Goal: Task Accomplishment & Management: Use online tool/utility

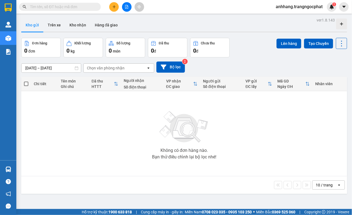
click at [39, 69] on input "[DATE] – [DATE]" at bounding box center [51, 68] width 59 height 9
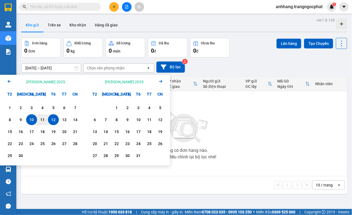
click at [56, 119] on div "12" at bounding box center [54, 120] width 8 height 7
type input "[DATE] – [DATE]"
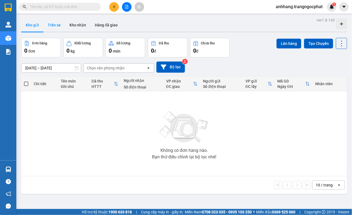
click at [56, 24] on button "Trên xe" at bounding box center [54, 25] width 22 height 13
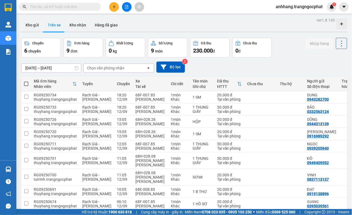
click at [63, 69] on input "[DATE] – [DATE]" at bounding box center [51, 68] width 59 height 9
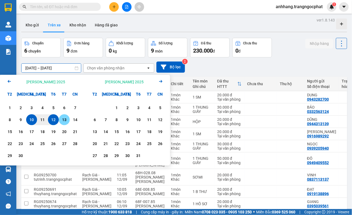
click at [54, 118] on div "12" at bounding box center [54, 120] width 8 height 7
type input "[DATE] – [DATE]"
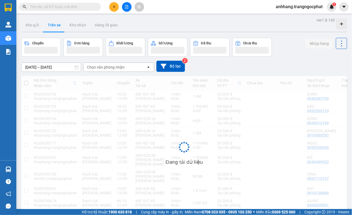
click at [101, 67] on div "Chọn văn phòng nhận" at bounding box center [106, 67] width 38 height 5
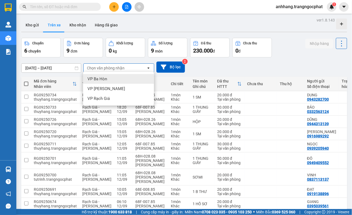
click at [99, 79] on span "VP Ba Hòn" at bounding box center [97, 78] width 20 height 5
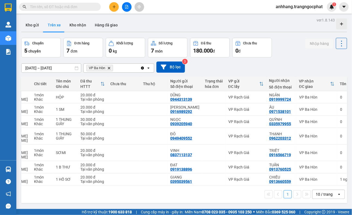
scroll to position [0, 138]
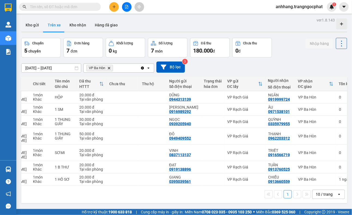
drag, startPoint x: 233, startPoint y: 188, endPoint x: 59, endPoint y: 168, distance: 175.1
click at [65, 188] on div "Mã đơn hàng [PERSON_NAME] [PERSON_NAME] Xe Tài xế [PERSON_NAME] Tên món Ghi chú…" at bounding box center [184, 140] width 326 height 126
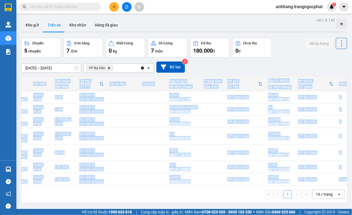
click at [33, 78] on div "Chi tiết" at bounding box center [41, 83] width 16 height 11
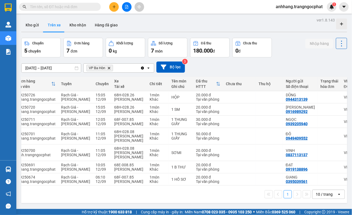
scroll to position [0, 0]
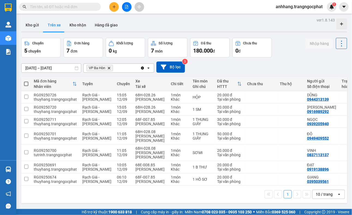
click at [26, 82] on span at bounding box center [26, 84] width 4 height 4
click at [26, 81] on input "checkbox" at bounding box center [26, 81] width 0 height 0
checkbox input "true"
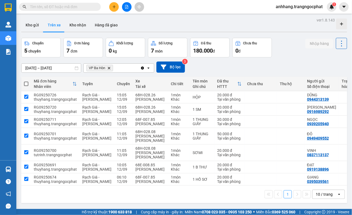
checkbox input "true"
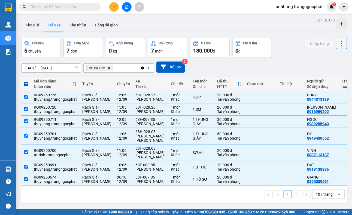
click at [339, 41] on icon at bounding box center [342, 44] width 8 height 8
click at [330, 69] on span "Xóa hoàn toàn" at bounding box center [330, 67] width 25 height 5
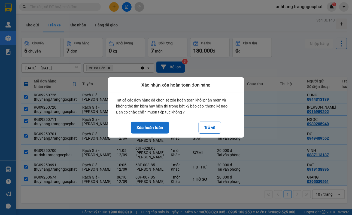
click at [150, 129] on button "Xóa hoàn toàn" at bounding box center [150, 128] width 38 height 12
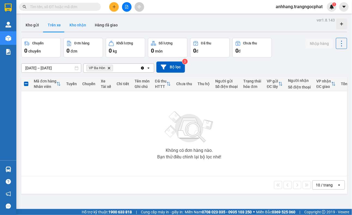
click at [80, 24] on button "Kho nhận" at bounding box center [77, 25] width 25 height 13
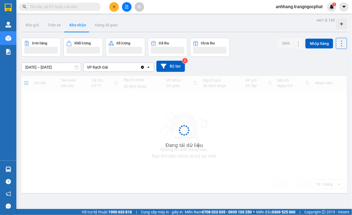
type input "[DATE] – [DATE]"
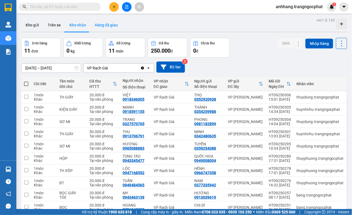
click at [105, 25] on button "Hàng đã giao" at bounding box center [106, 25] width 32 height 13
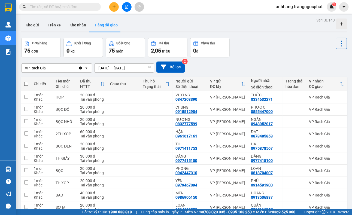
click at [129, 68] on input "[DATE] – [DATE]" at bounding box center [124, 68] width 59 height 9
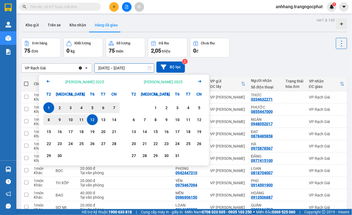
click at [91, 120] on div "12" at bounding box center [93, 120] width 8 height 7
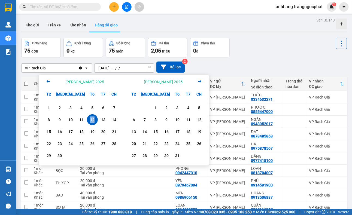
click at [91, 120] on div "12" at bounding box center [93, 120] width 8 height 7
type input "[DATE] – [DATE]"
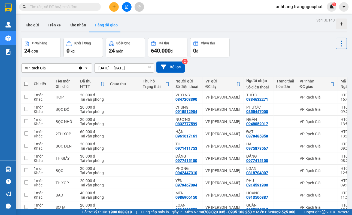
click at [81, 68] on icon "Clear value" at bounding box center [80, 68] width 3 height 3
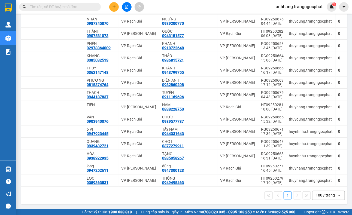
scroll to position [0, 112]
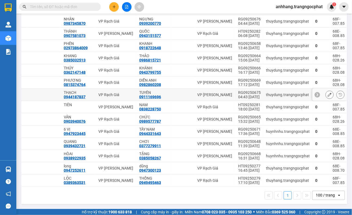
click at [240, 95] on div "04:43 [DATE]" at bounding box center [249, 97] width 23 height 4
checkbox input "true"
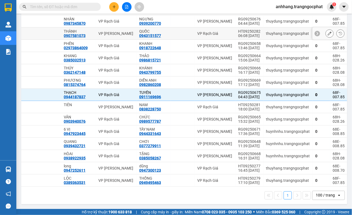
click at [238, 34] on div "06:08 [DATE]" at bounding box center [249, 36] width 23 height 4
checkbox input "true"
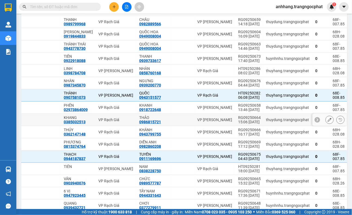
scroll to position [863, 0]
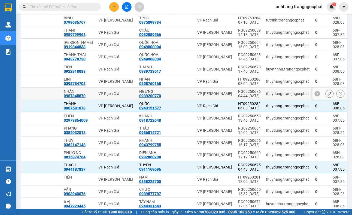
click at [238, 94] on div "RG09250676" at bounding box center [249, 91] width 23 height 4
checkbox input "true"
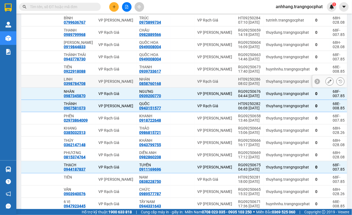
click at [238, 81] on div "HT09250286" at bounding box center [249, 79] width 23 height 4
checkbox input "true"
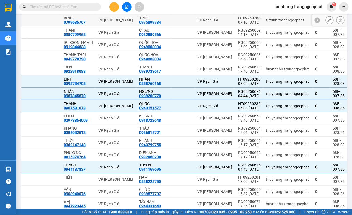
click at [238, 25] on div "07:10 [DATE]" at bounding box center [249, 22] width 23 height 4
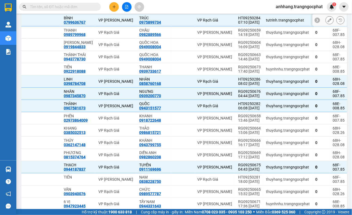
checkbox input "true"
click at [239, 8] on div "HT09250285" at bounding box center [249, 6] width 23 height 4
checkbox input "true"
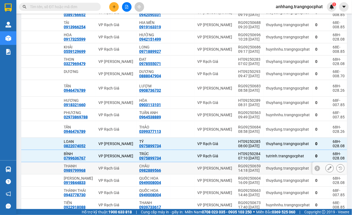
scroll to position [727, 0]
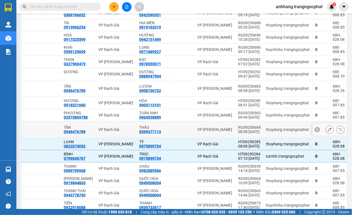
click at [238, 134] on div "08:58 [DATE]" at bounding box center [249, 132] width 23 height 4
checkbox input "true"
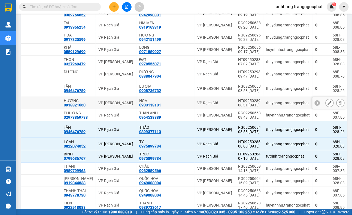
click at [240, 103] on div "HT09250289" at bounding box center [249, 101] width 23 height 4
checkbox input "true"
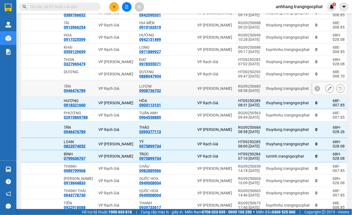
click at [239, 89] on div "RG09250683" at bounding box center [249, 86] width 23 height 4
checkbox input "true"
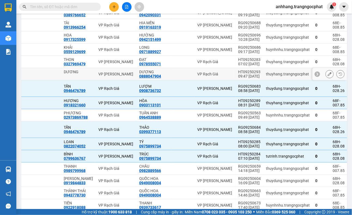
click at [240, 74] on div "HT09250293" at bounding box center [249, 72] width 23 height 4
checkbox input "true"
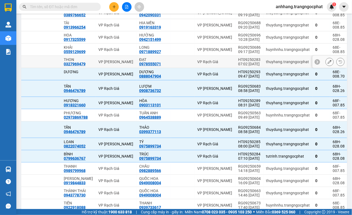
click at [238, 62] on div "HT09250283" at bounding box center [249, 60] width 23 height 4
checkbox input "true"
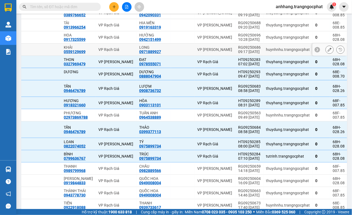
click at [238, 50] on div "RG09250686" at bounding box center [249, 47] width 23 height 4
checkbox input "true"
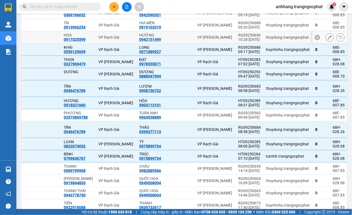
click at [240, 37] on div "RG09250696" at bounding box center [249, 35] width 23 height 4
checkbox input "true"
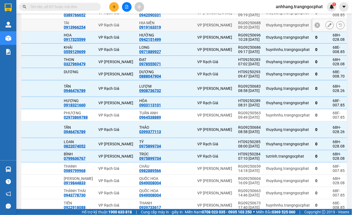
click at [240, 25] on div "RG09250688" at bounding box center [249, 23] width 23 height 4
checkbox input "true"
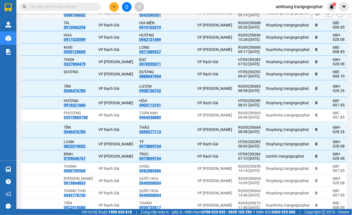
click at [240, 13] on div "RG09250687" at bounding box center [249, 10] width 23 height 4
checkbox input "true"
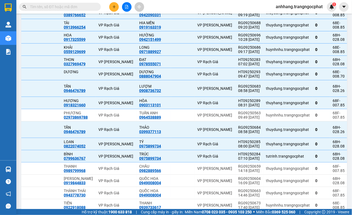
checkbox input "true"
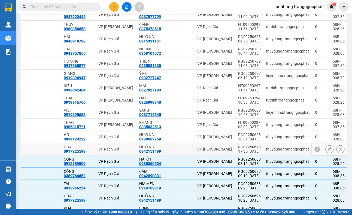
scroll to position [556, 0]
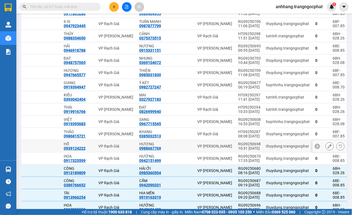
click at [241, 151] on div "10:31 [DATE]" at bounding box center [249, 148] width 23 height 4
checkbox input "true"
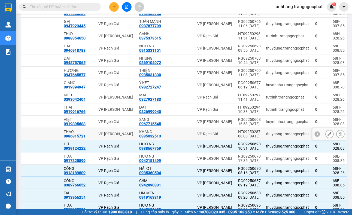
click at [243, 134] on div "HT09250287" at bounding box center [249, 132] width 23 height 4
checkbox input "true"
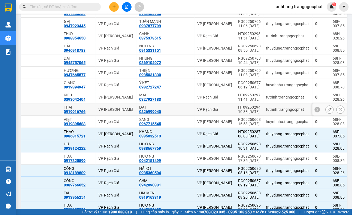
click at [241, 110] on div "HT09250294" at bounding box center [249, 107] width 23 height 4
checkbox input "true"
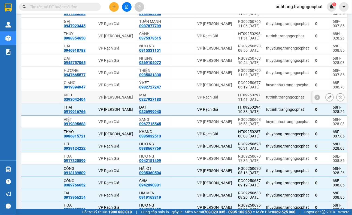
click at [240, 97] on div "HT09250297" at bounding box center [249, 95] width 23 height 4
checkbox input "true"
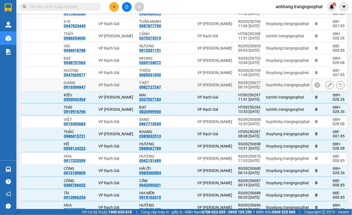
click at [240, 89] on div "06:19 [DATE]" at bounding box center [249, 87] width 23 height 4
checkbox input "true"
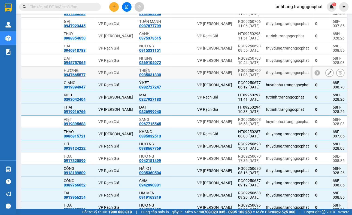
click at [240, 77] on div "11:08 [DATE]" at bounding box center [249, 75] width 23 height 4
checkbox input "true"
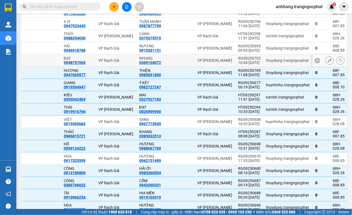
click at [240, 61] on div "RG09250703" at bounding box center [249, 58] width 23 height 4
checkbox input "true"
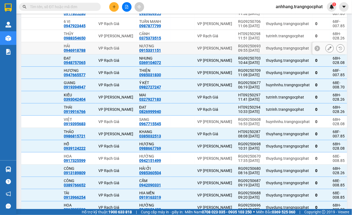
click at [240, 53] on div "09:55 [DATE]" at bounding box center [249, 50] width 23 height 4
checkbox input "true"
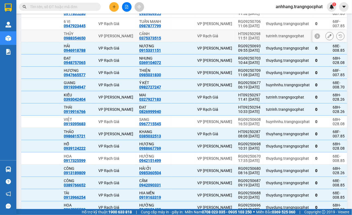
click at [240, 40] on div "11:51 [DATE]" at bounding box center [249, 38] width 23 height 4
checkbox input "true"
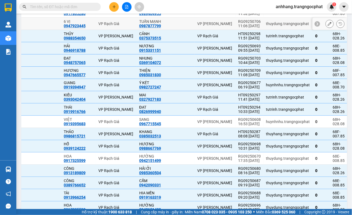
click at [241, 28] on div "11:06 [DATE]" at bounding box center [249, 26] width 23 height 4
checkbox input "true"
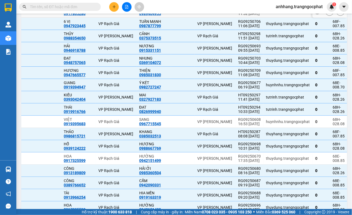
click at [242, 16] on div "11:52 [DATE]" at bounding box center [249, 13] width 23 height 4
checkbox input "true"
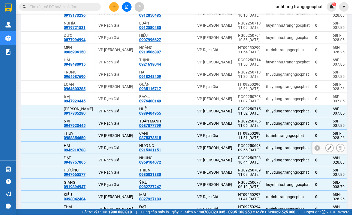
scroll to position [420, 0]
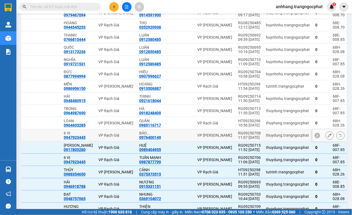
click at [241, 135] on div "RG09250708" at bounding box center [249, 133] width 23 height 4
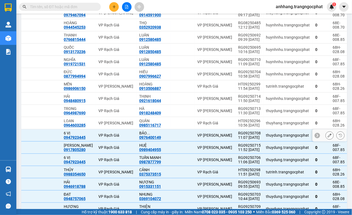
checkbox input "true"
click at [238, 123] on div "HT09250296" at bounding box center [249, 121] width 23 height 4
checkbox input "true"
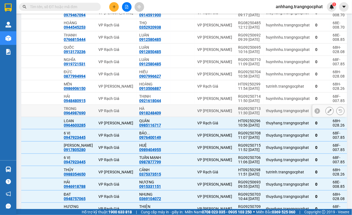
click at [238, 111] on div "RG09250713" at bounding box center [249, 109] width 23 height 4
checkbox input "true"
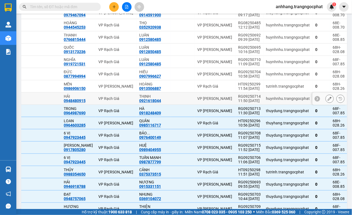
click at [238, 99] on div "RG09250714" at bounding box center [249, 96] width 23 height 4
checkbox input "true"
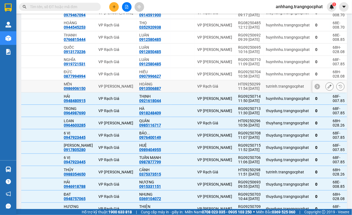
click at [239, 86] on div "HT09250299" at bounding box center [249, 84] width 23 height 4
checkbox input "true"
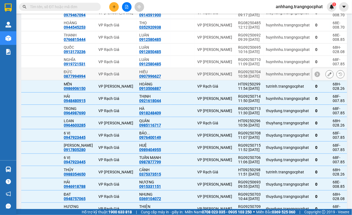
click at [238, 74] on div "RG09250704" at bounding box center [249, 72] width 23 height 4
checkbox input "true"
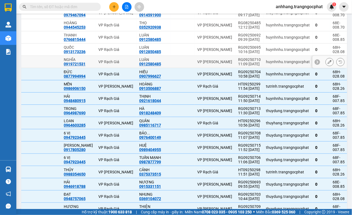
click at [239, 62] on div "RG09250710" at bounding box center [249, 60] width 23 height 4
checkbox input "true"
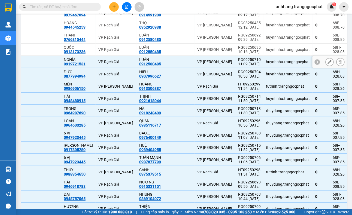
click at [243, 50] on div "RG09250695" at bounding box center [249, 47] width 23 height 4
checkbox input "true"
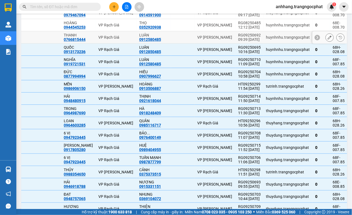
click at [243, 42] on div "09:39 [DATE]" at bounding box center [249, 39] width 23 height 4
checkbox input "true"
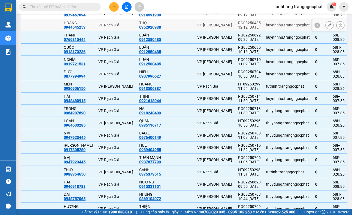
click at [243, 29] on div "12:12 [DATE]" at bounding box center [249, 27] width 23 height 4
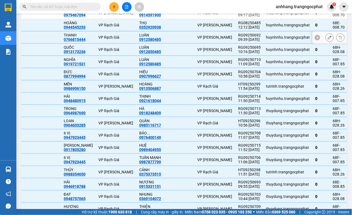
click at [240, 25] on div "RG08250485" at bounding box center [249, 23] width 23 height 4
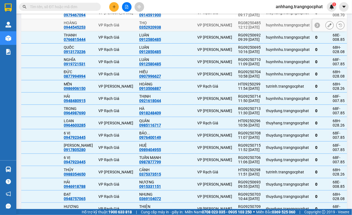
click at [240, 25] on div "RG08250485" at bounding box center [249, 23] width 23 height 4
checkbox input "true"
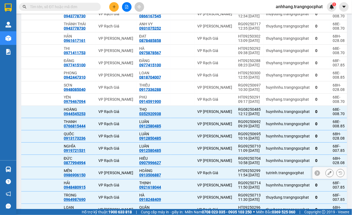
scroll to position [318, 0]
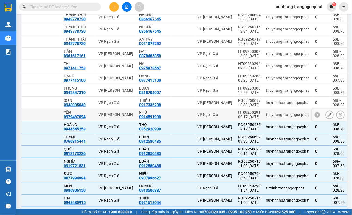
click at [242, 119] on div "09:17 [DATE]" at bounding box center [249, 117] width 23 height 4
checkbox input "true"
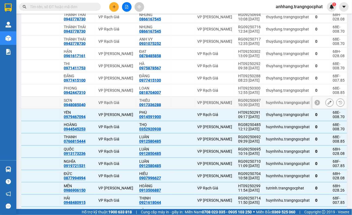
click at [241, 103] on div "RG09250697" at bounding box center [249, 100] width 23 height 4
checkbox input "true"
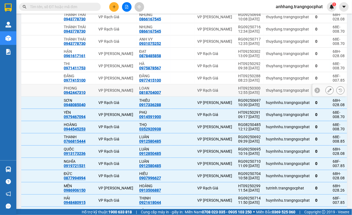
click at [243, 90] on div "HT09250300" at bounding box center [249, 88] width 23 height 4
checkbox input "true"
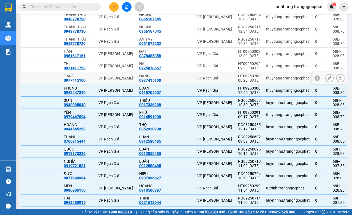
click at [243, 83] on div "08:23 [DATE]" at bounding box center [249, 80] width 23 height 4
checkbox input "true"
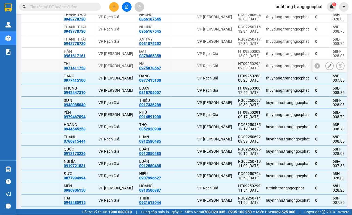
click at [241, 66] on div "HT09250292" at bounding box center [249, 64] width 23 height 4
checkbox input "true"
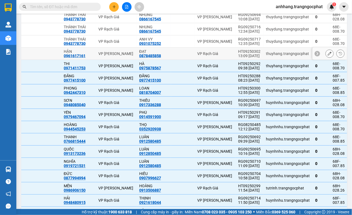
click at [240, 54] on div "HT09250302" at bounding box center [249, 51] width 23 height 4
checkbox input "true"
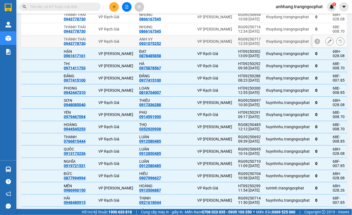
click at [242, 41] on div "RG09250717" at bounding box center [249, 39] width 23 height 4
checkbox input "true"
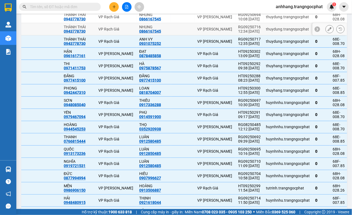
click at [242, 34] on div "12:34 [DATE]" at bounding box center [249, 31] width 23 height 4
checkbox input "true"
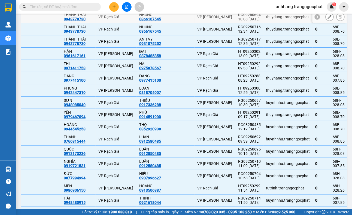
click at [241, 17] on div "RG09250694" at bounding box center [249, 15] width 23 height 4
checkbox input "true"
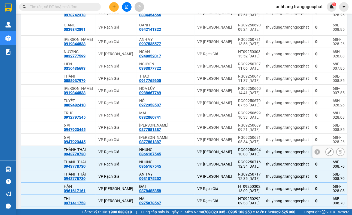
scroll to position [182, 0]
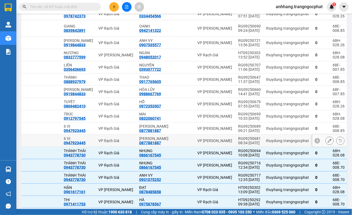
click at [241, 145] on div "08:34 [DATE]" at bounding box center [249, 143] width 23 height 4
checkbox input "true"
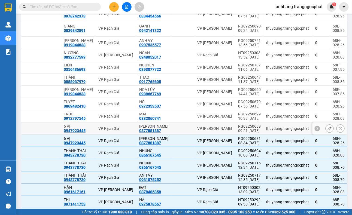
click at [241, 133] on div "09:21 [DATE]" at bounding box center [249, 131] width 23 height 4
checkbox input "true"
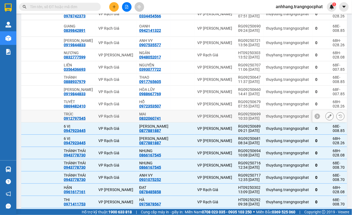
click at [240, 116] on div "RG09250699" at bounding box center [249, 114] width 23 height 4
checkbox input "true"
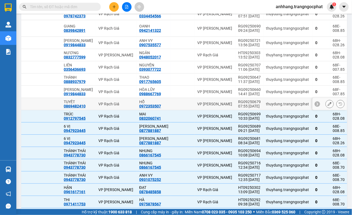
click at [238, 110] on td "RG09250679 07:55 [DATE]" at bounding box center [249, 104] width 28 height 12
checkbox input "true"
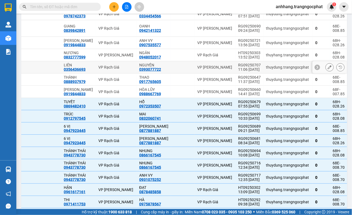
click at [238, 72] on div "11:06 [DATE]" at bounding box center [249, 69] width 23 height 4
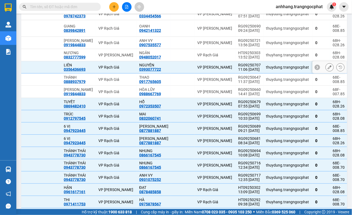
checkbox input "true"
click at [239, 55] on div "HT09250303" at bounding box center [249, 53] width 23 height 4
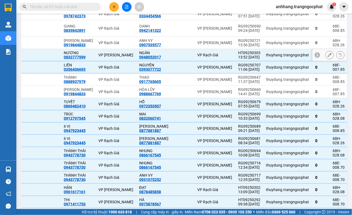
checkbox input "true"
click at [240, 43] on div "RG09250721" at bounding box center [249, 40] width 23 height 4
checkbox input "true"
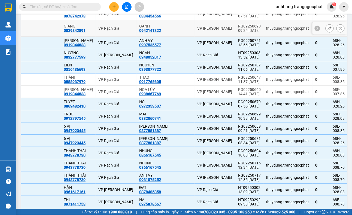
click at [242, 28] on div "RG09250690" at bounding box center [249, 26] width 23 height 4
checkbox input "true"
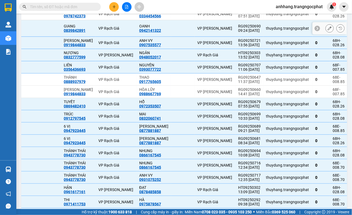
click at [243, 18] on div "07:51 [DATE]" at bounding box center [249, 16] width 23 height 4
checkbox input "true"
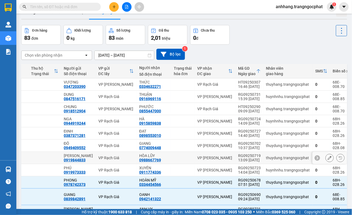
scroll to position [11, 0]
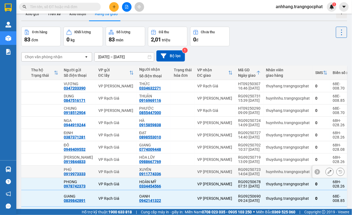
click at [242, 176] on div "14:04 [DATE]" at bounding box center [249, 174] width 23 height 4
checkbox input "true"
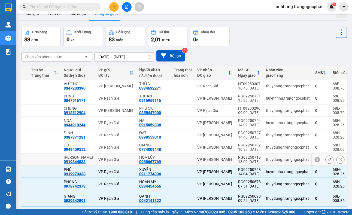
click at [244, 164] on div "13:09 [DATE]" at bounding box center [249, 162] width 23 height 4
checkbox input "true"
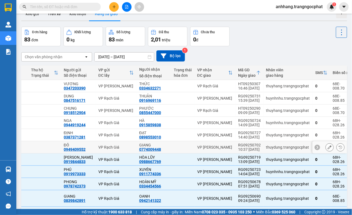
click at [243, 144] on div "RG09250702" at bounding box center [249, 145] width 23 height 4
checkbox input "true"
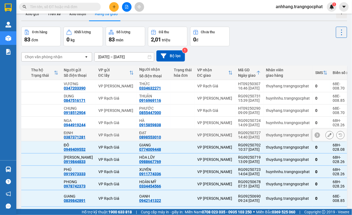
click at [242, 135] on div "14:40 [DATE]" at bounding box center [249, 137] width 23 height 4
checkbox input "true"
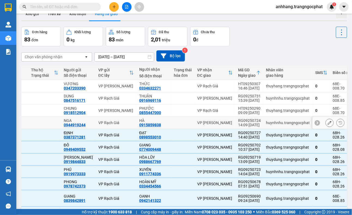
click at [243, 124] on div "14:09 [DATE]" at bounding box center [249, 125] width 23 height 4
checkbox input "true"
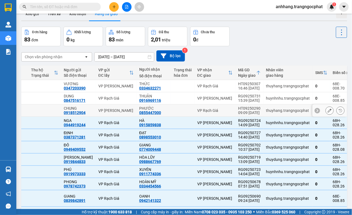
click at [243, 109] on div "HT09250290" at bounding box center [249, 108] width 23 height 4
checkbox input "true"
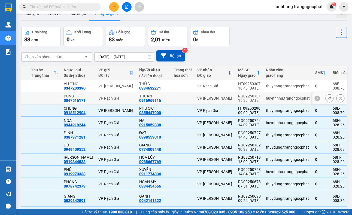
click at [243, 97] on div "RG09250731" at bounding box center [249, 96] width 23 height 4
checkbox input "true"
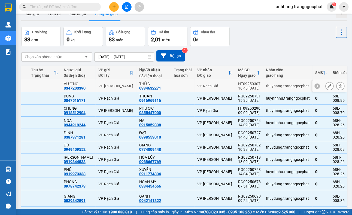
click at [243, 84] on div "HT09250307" at bounding box center [249, 84] width 23 height 4
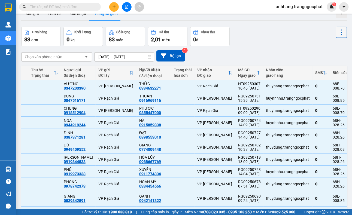
click at [338, 34] on icon at bounding box center [342, 33] width 8 height 8
click at [320, 60] on li "Xóa hoàn toàn" at bounding box center [325, 57] width 45 height 10
click at [336, 35] on button at bounding box center [341, 32] width 11 height 11
click at [328, 56] on span "Xóa hoàn toàn" at bounding box center [330, 56] width 25 height 5
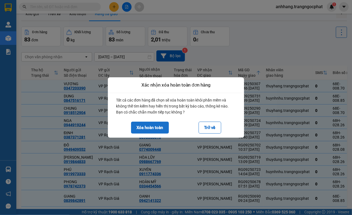
click at [153, 126] on button "Xóa hoàn toàn" at bounding box center [150, 128] width 38 height 12
checkbox input "false"
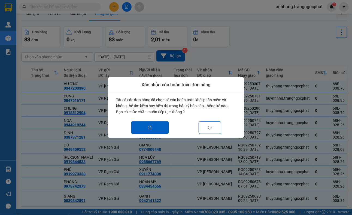
checkbox input "false"
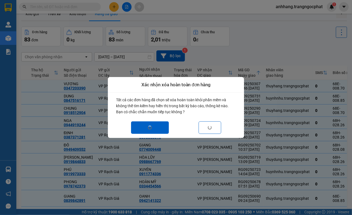
checkbox input "false"
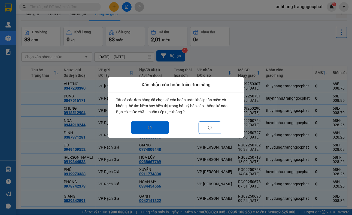
checkbox input "false"
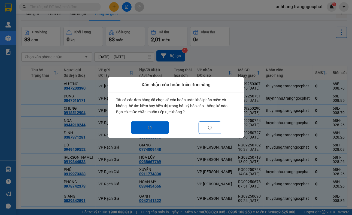
checkbox input "false"
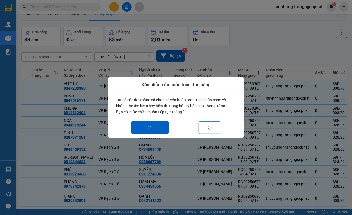
checkbox input "false"
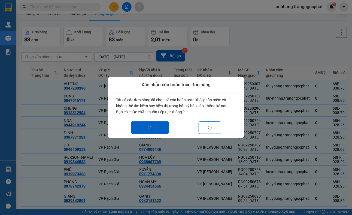
checkbox input "false"
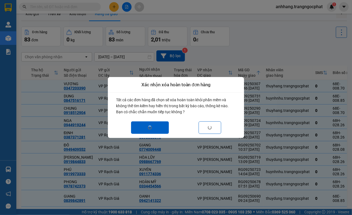
checkbox input "false"
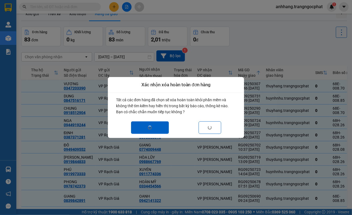
checkbox input "false"
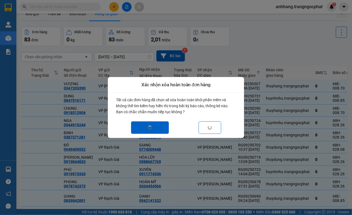
checkbox input "false"
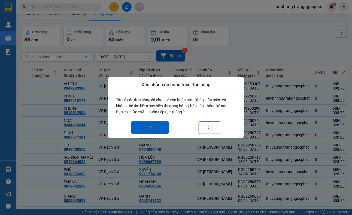
checkbox input "false"
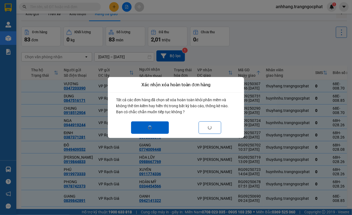
checkbox input "false"
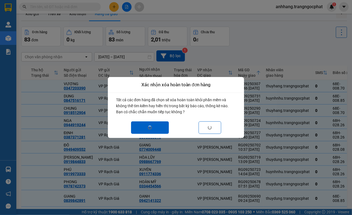
checkbox input "false"
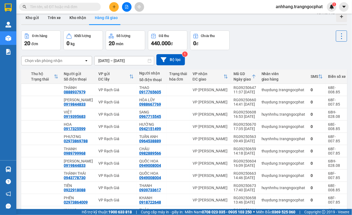
scroll to position [0, 0]
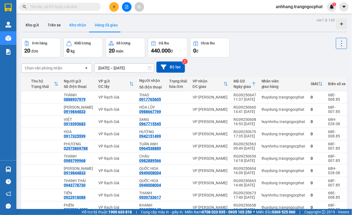
click at [79, 26] on button "Kho nhận" at bounding box center [77, 25] width 25 height 13
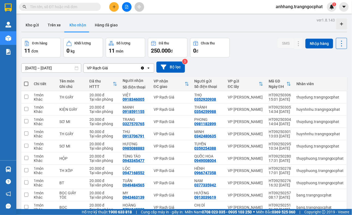
click at [55, 69] on input "[DATE] – [DATE]" at bounding box center [51, 68] width 59 height 9
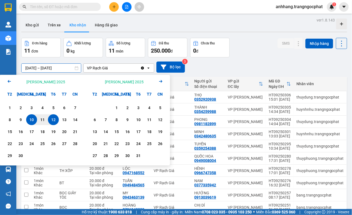
click at [52, 119] on div "12" at bounding box center [54, 120] width 8 height 7
type input "[DATE] – [DATE]"
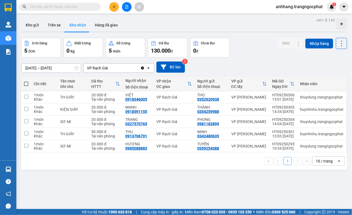
click at [142, 68] on icon "Clear value" at bounding box center [142, 68] width 3 height 3
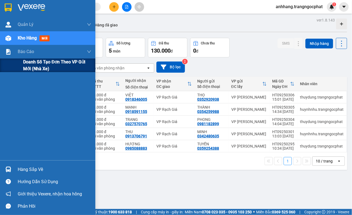
click at [36, 71] on span "Doanh số tạo đơn theo VP gửi mới (nhà xe)" at bounding box center [57, 66] width 68 height 14
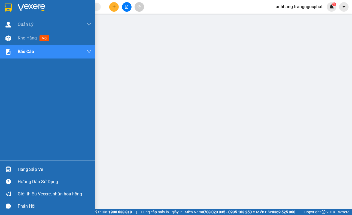
click at [15, 8] on div at bounding box center [47, 9] width 95 height 18
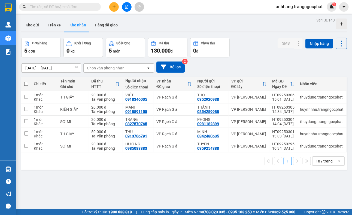
click at [78, 25] on button "Kho nhận" at bounding box center [77, 25] width 25 height 13
click at [125, 7] on icon "file-add" at bounding box center [126, 7] width 3 height 4
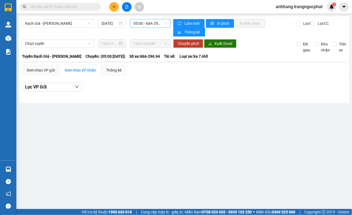
click at [165, 23] on span "05:00 - 68A-296.94" at bounding box center [151, 23] width 34 height 8
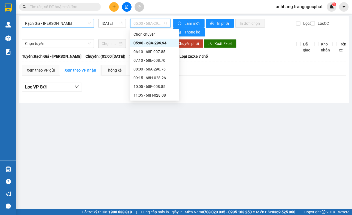
click at [84, 23] on span "Rạch Giá - [PERSON_NAME]" at bounding box center [58, 23] width 66 height 8
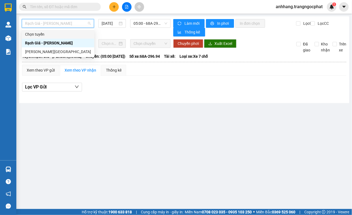
click at [39, 35] on div "Chọn tuyến" at bounding box center [58, 34] width 66 height 6
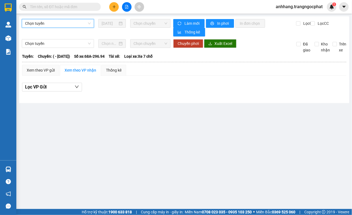
click at [75, 22] on span "Chọn tuyến" at bounding box center [58, 23] width 66 height 8
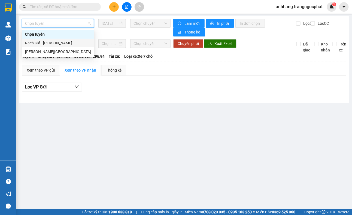
click at [44, 41] on div "Rạch Giá - [PERSON_NAME]" at bounding box center [58, 43] width 66 height 6
type input "[DATE]"
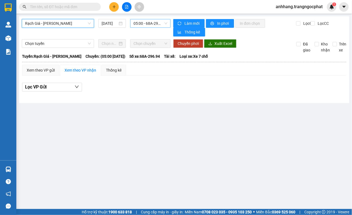
click at [156, 23] on span "05:00 - 68A-296.94" at bounding box center [151, 23] width 34 height 8
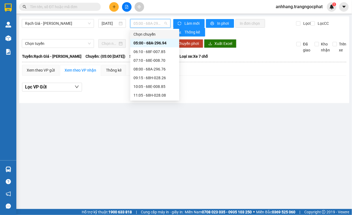
click at [153, 33] on div "Chọn chuyến" at bounding box center [155, 34] width 43 height 6
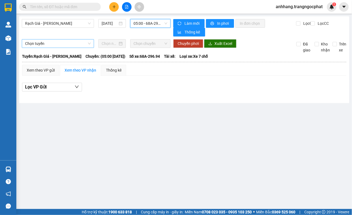
click at [57, 44] on span "Chọn tuyến" at bounding box center [58, 44] width 66 height 8
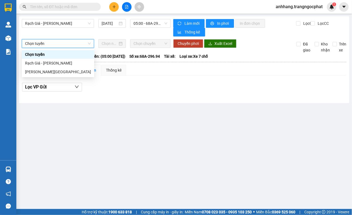
click at [57, 44] on span "Chọn tuyến" at bounding box center [58, 44] width 66 height 8
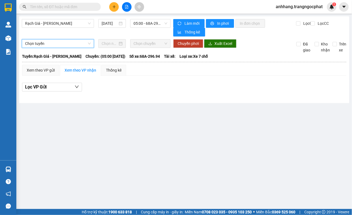
click at [174, 65] on div "Xem theo VP gửi Xem theo VP nhận Thống kê" at bounding box center [184, 70] width 324 height 11
click at [73, 25] on span "Rạch Giá - [PERSON_NAME]" at bounding box center [58, 23] width 66 height 8
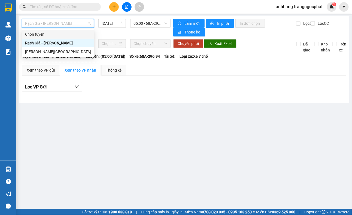
click at [61, 32] on div "Chọn tuyến" at bounding box center [58, 34] width 66 height 6
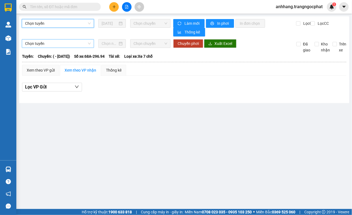
click at [78, 43] on span "Chọn tuyến" at bounding box center [58, 44] width 66 height 8
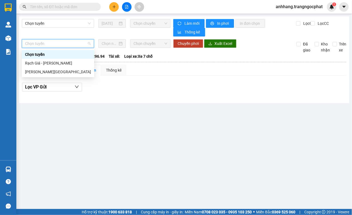
click at [78, 44] on span "Chọn tuyến" at bounding box center [58, 44] width 66 height 8
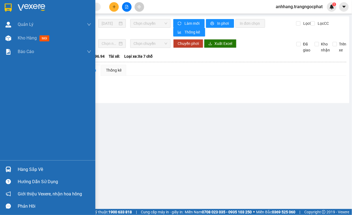
click at [14, 12] on div at bounding box center [47, 9] width 95 height 18
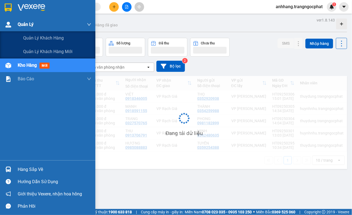
click at [21, 24] on span "Quản Lý" at bounding box center [26, 24] width 16 height 7
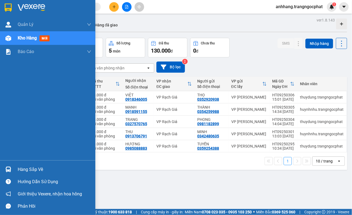
click at [28, 37] on span "Kho hàng" at bounding box center [27, 37] width 19 height 5
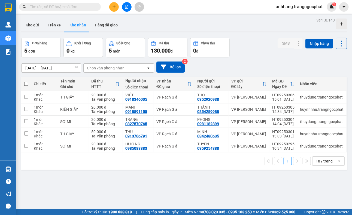
click at [77, 25] on button "Kho nhận" at bounding box center [77, 25] width 25 height 13
click at [99, 23] on button "Hàng đã giao" at bounding box center [106, 25] width 32 height 13
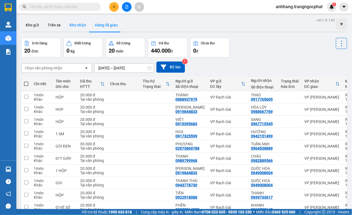
click at [79, 23] on button "Kho nhận" at bounding box center [77, 25] width 25 height 13
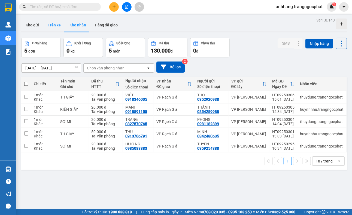
click at [59, 23] on button "Trên xe" at bounding box center [54, 25] width 22 height 13
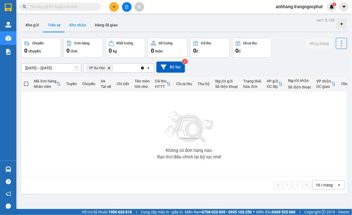
click at [83, 25] on button "Kho nhận" at bounding box center [77, 25] width 25 height 13
